Goal: Check status: Check status

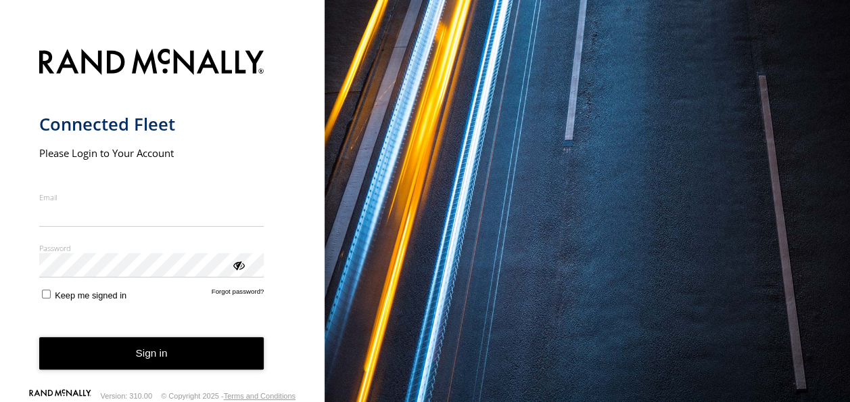
type input "**********"
click at [226, 352] on button "Sign in" at bounding box center [151, 353] width 225 height 33
click at [162, 354] on button "Sign in" at bounding box center [151, 353] width 225 height 33
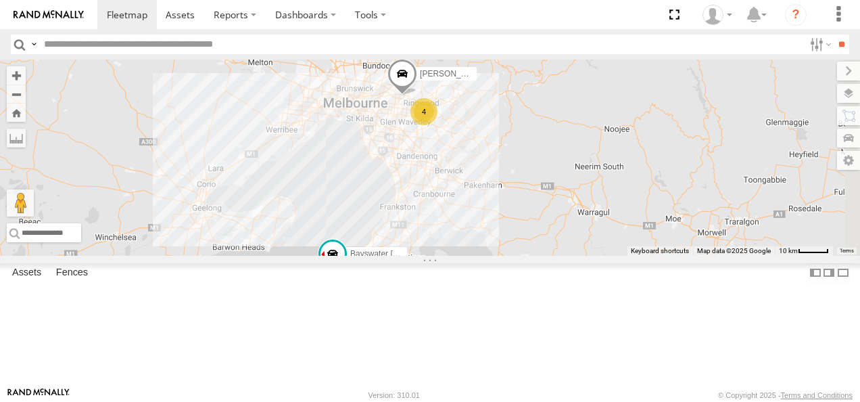
drag, startPoint x: 636, startPoint y: 313, endPoint x: 594, endPoint y: 212, distance: 109.7
click at [594, 212] on div "Bayswater Canter Bendigo Isuzu FRR Westside UD 4 Jennifer BMW" at bounding box center [430, 157] width 860 height 196
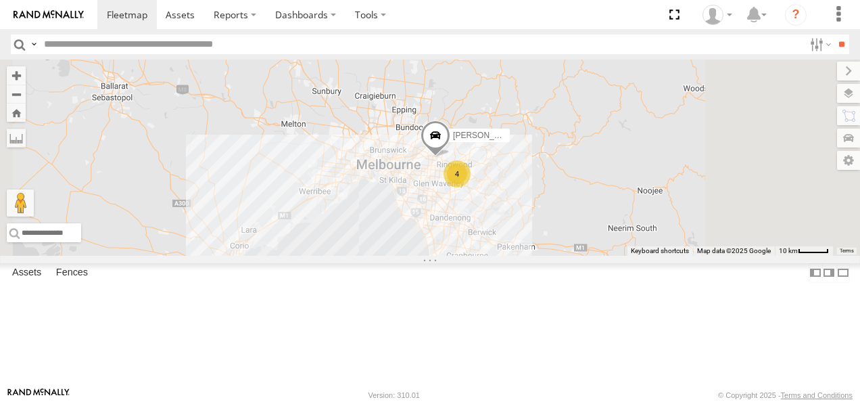
drag, startPoint x: 586, startPoint y: 213, endPoint x: 566, endPoint y: 339, distance: 127.9
click at [565, 256] on div "Bayswater Canter Bendigo Isuzu FRR Westside UD Jennifer BMW 4" at bounding box center [430, 157] width 860 height 196
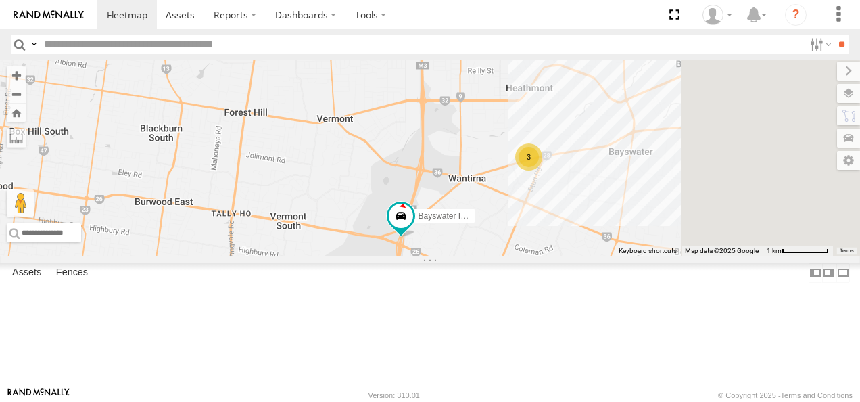
drag, startPoint x: 656, startPoint y: 318, endPoint x: 575, endPoint y: 265, distance: 97.3
click at [579, 248] on div "Bayswater Canter Bendigo Isuzu FRR Westside UD Jennifer BMW Bayswater Isuzu FRR…" at bounding box center [430, 157] width 860 height 196
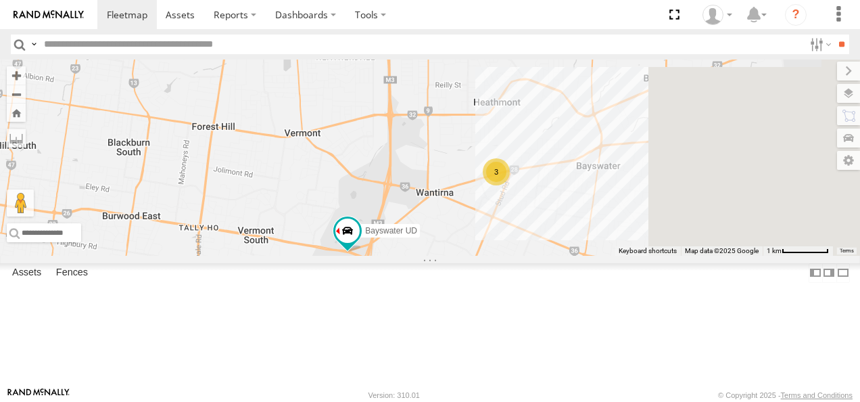
drag, startPoint x: 732, startPoint y: 304, endPoint x: 652, endPoint y: 305, distance: 79.1
click at [652, 256] on div "Bayswater UD Jennifer BMW 3" at bounding box center [430, 157] width 860 height 196
